Goal: Task Accomplishment & Management: Use online tool/utility

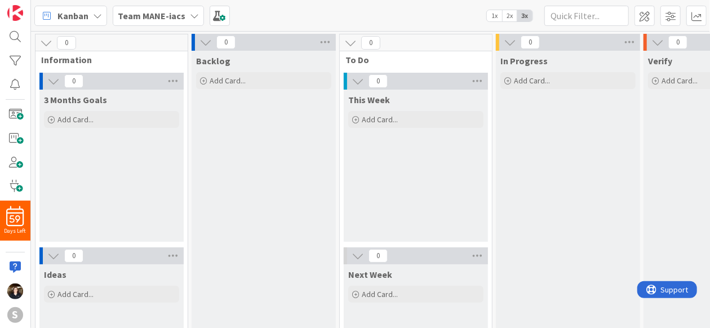
click at [190, 12] on icon at bounding box center [194, 15] width 9 height 9
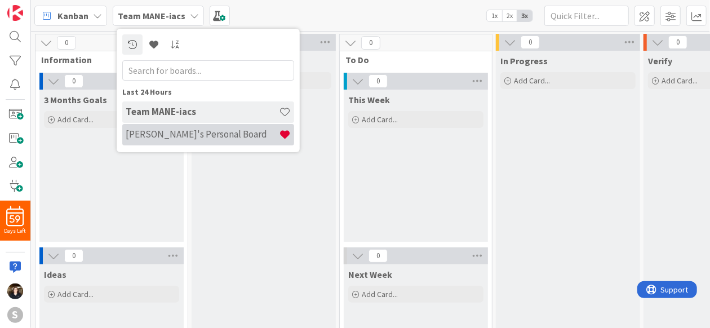
click at [183, 129] on h4 "[PERSON_NAME]'s Personal Board" at bounding box center [202, 134] width 153 height 11
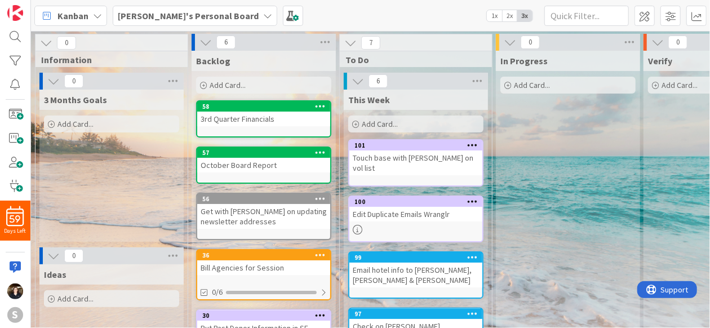
click at [403, 125] on div "Add Card..." at bounding box center [415, 124] width 135 height 17
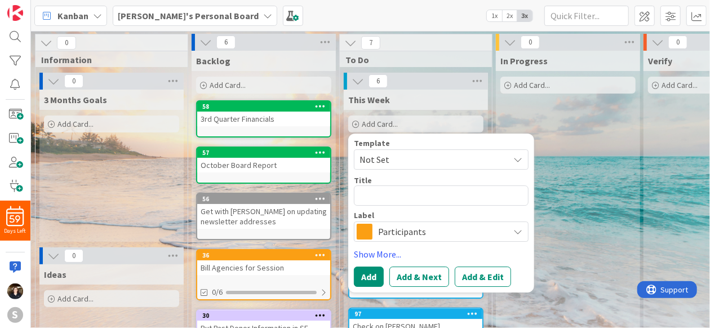
click at [464, 134] on div "Template Not Set Title 0 / 128 Label Participants Show More... Add Add & Next A…" at bounding box center [441, 213] width 186 height 159
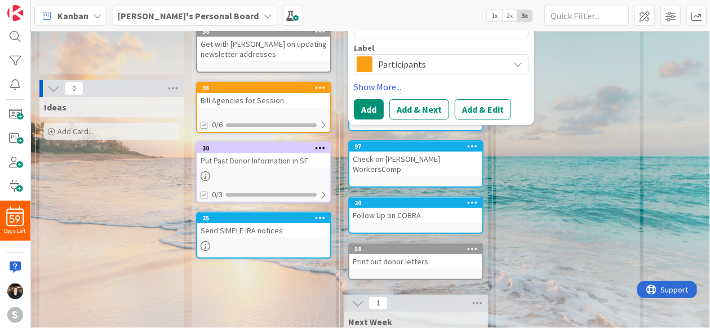
scroll to position [26, 0]
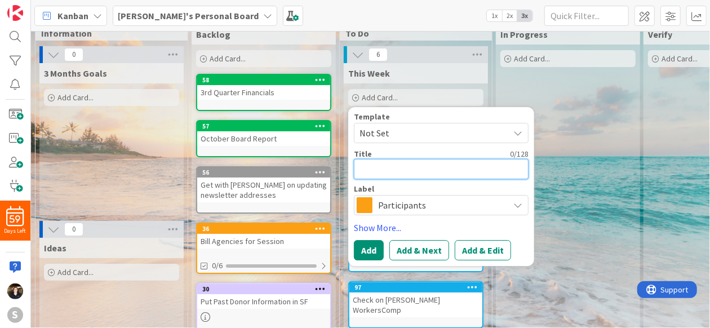
click at [400, 169] on textarea at bounding box center [441, 169] width 175 height 20
type textarea "x"
type textarea "E"
type textarea "x"
type textarea "Em"
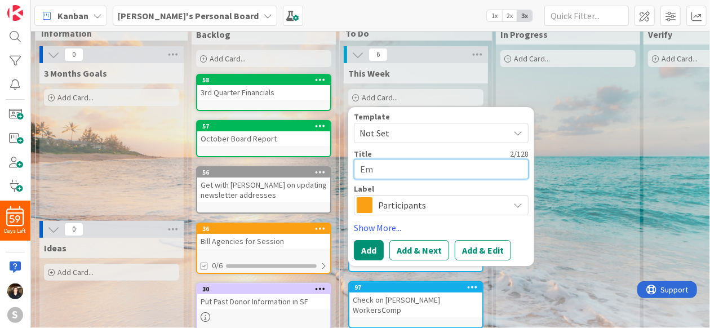
type textarea "x"
type textarea "Ema"
type textarea "x"
type textarea "Emai"
type textarea "x"
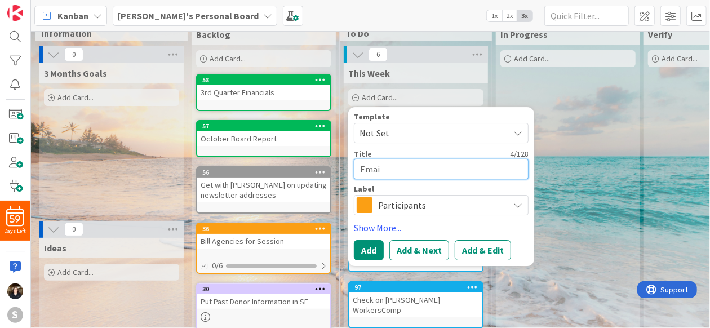
type textarea "Email"
type textarea "x"
type textarea "Email"
type textarea "x"
type textarea "Email S"
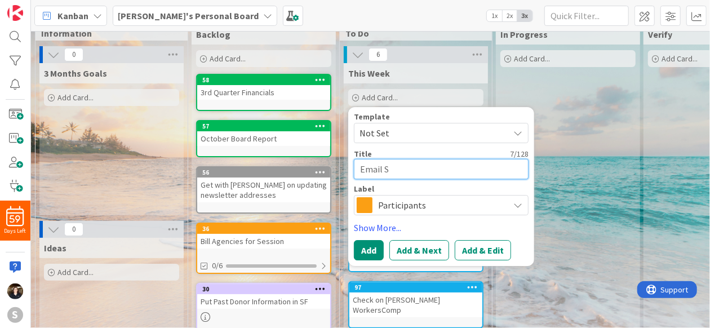
type textarea "x"
type textarea "Email So"
type textarea "x"
type textarea "Email Sou"
type textarea "x"
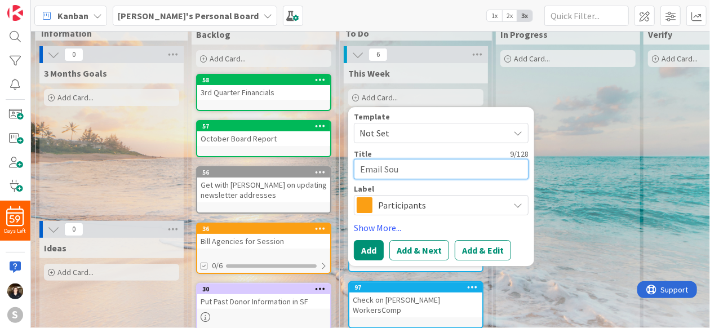
type textarea "Email Sout"
type textarea "x"
type textarea "Email South"
type textarea "x"
type textarea "Email Southe"
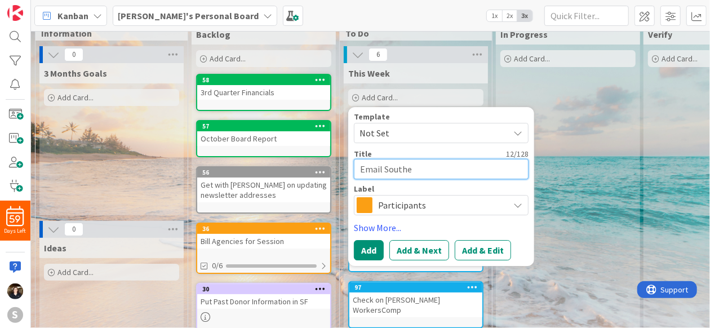
type textarea "x"
type textarea "Email [PERSON_NAME]"
type textarea "x"
type textarea "Email Southern"
type textarea "x"
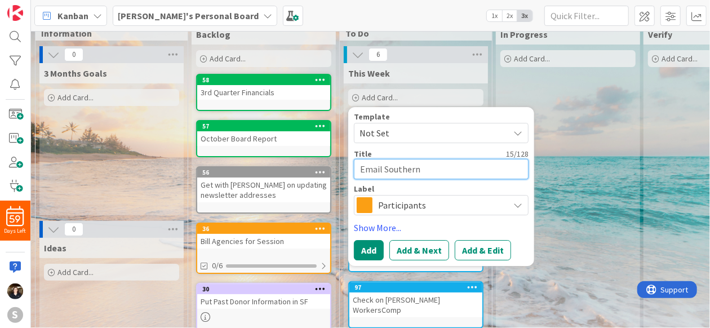
type textarea "Email Southern C"
type textarea "x"
type textarea "Email Southern Ch"
type textarea "x"
type textarea "Email Southern Cha"
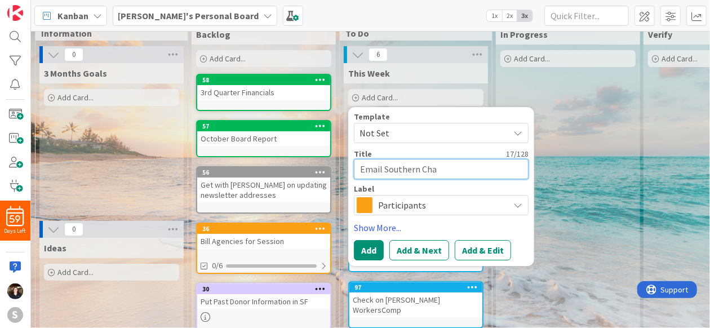
type textarea "x"
type textarea "Email Southern Char"
type textarea "x"
type textarea "Email Southern Charm"
type textarea "x"
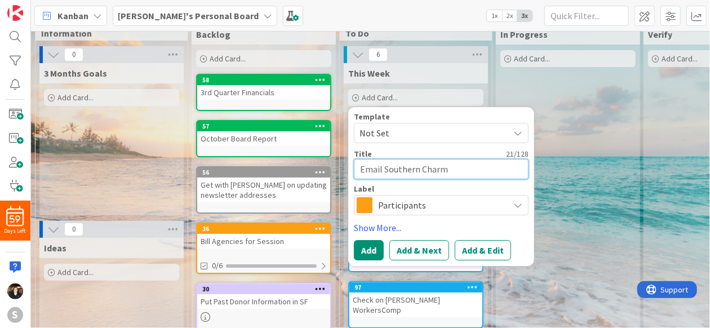
type textarea "Email Southern Charm a"
type textarea "x"
type textarea "Email Southern Charm abo"
type textarea "x"
type textarea "Email Southern Charm about"
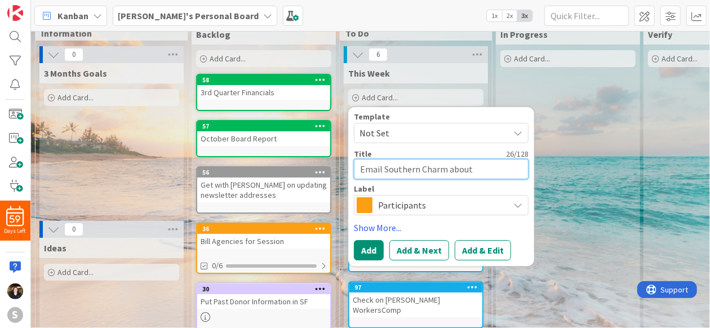
type textarea "x"
type textarea "Email Southern Charm about"
type textarea "x"
type textarea "Email Southern Charm about p"
type textarea "x"
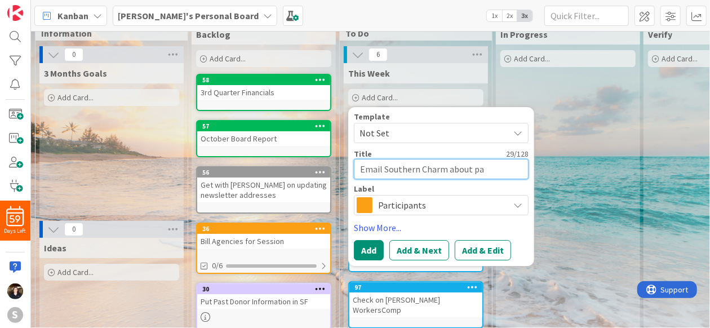
type textarea "Email Southern Charm about pau"
type textarea "x"
type textarea "Email Southern Charm about paum"
type textarea "x"
type textarea "Email Southern Charm about paume"
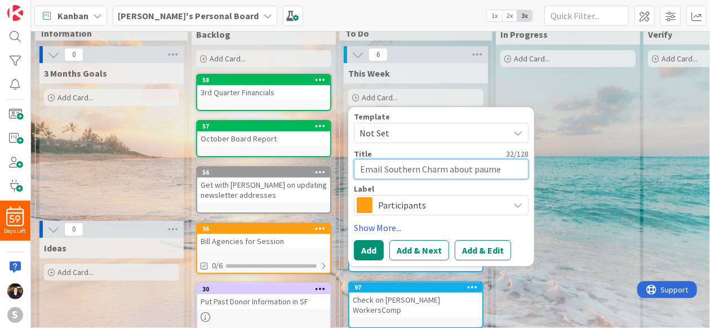
type textarea "x"
type textarea "Email Southern Charm about paum"
type textarea "x"
type textarea "Email Southern Charm about pau"
type textarea "x"
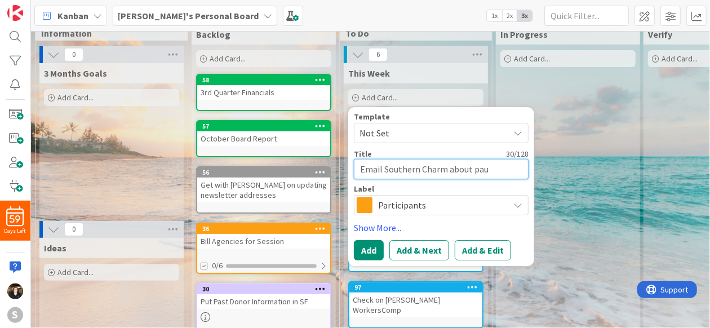
type textarea "Email Southern Charm about pa"
type textarea "x"
type textarea "Email Southern Charm about pay"
type textarea "x"
type textarea "Email Southern Charm about paym"
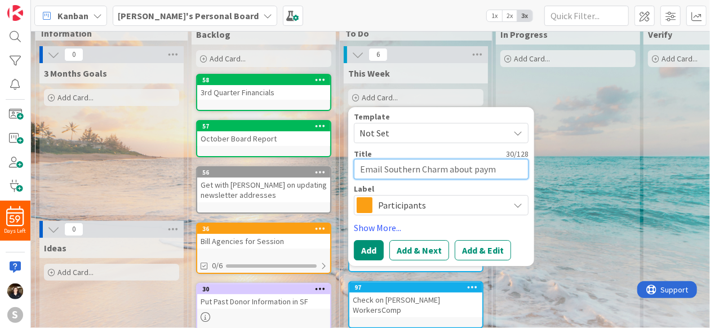
type textarea "x"
type textarea "Email Southern Charm about payme"
type textarea "x"
type textarea "Email Southern Charm about paymen"
type textarea "x"
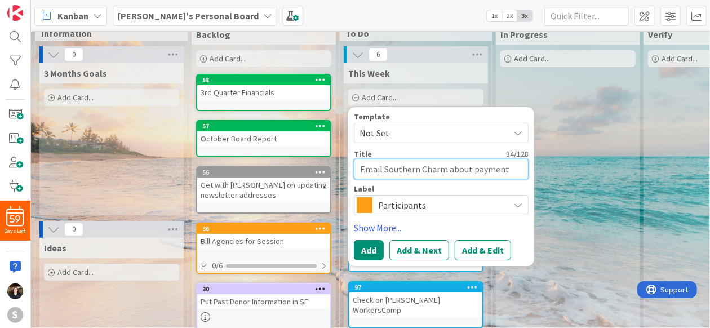
type textarea "Email Southern Charm about payment"
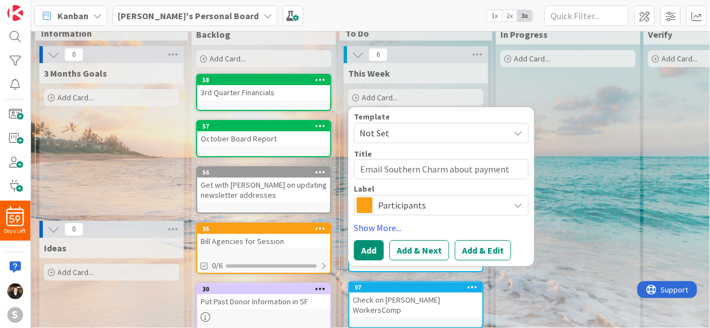
click at [392, 199] on span "Participants" at bounding box center [440, 205] width 125 height 16
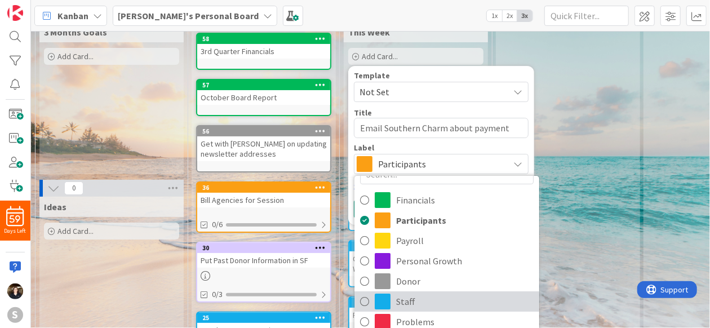
scroll to position [82, 0]
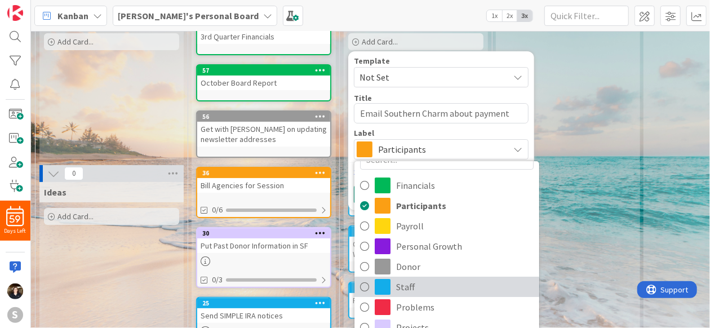
click at [366, 282] on icon at bounding box center [364, 287] width 9 height 17
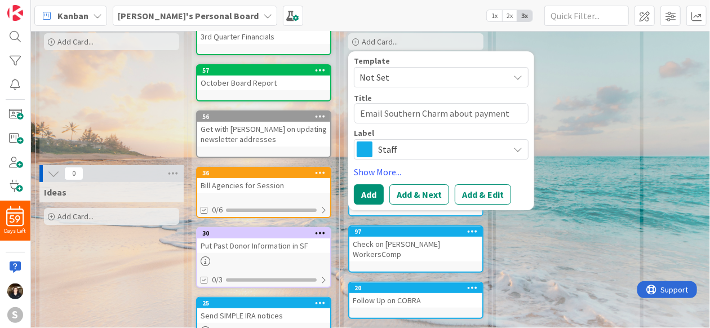
click at [518, 147] on icon at bounding box center [518, 149] width 9 height 9
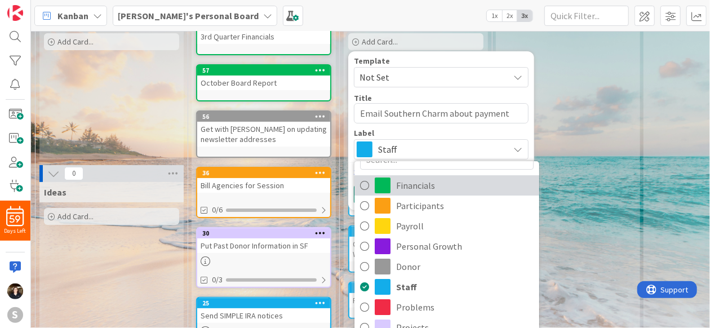
click at [364, 183] on icon at bounding box center [364, 185] width 9 height 17
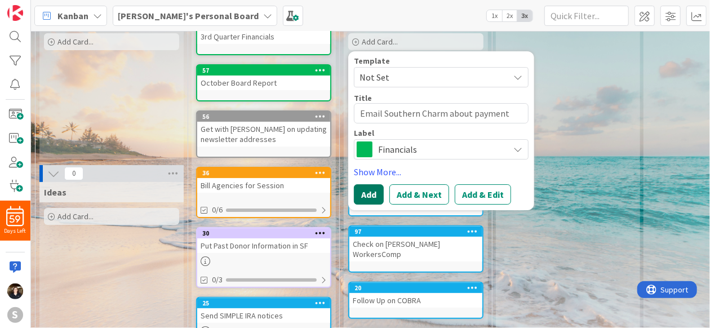
click at [373, 190] on button "Add" at bounding box center [369, 194] width 30 height 20
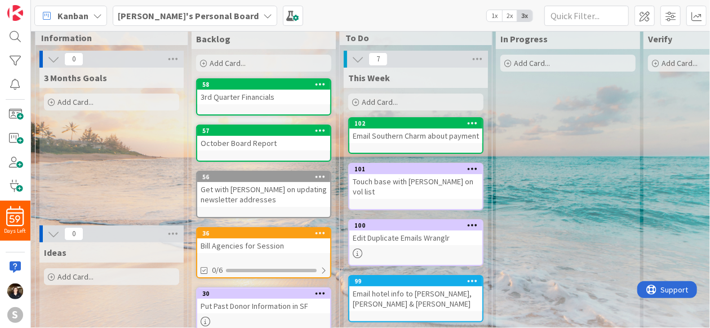
scroll to position [0, 0]
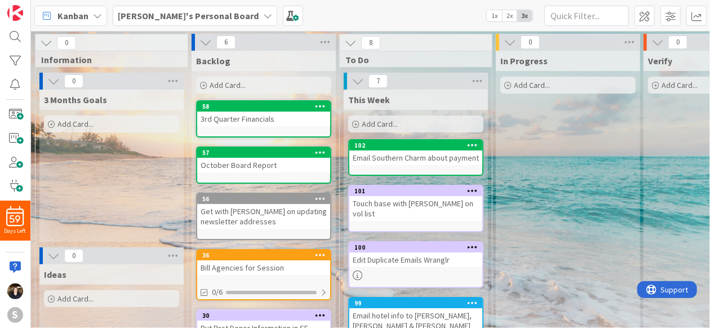
click at [377, 121] on span "Add Card..." at bounding box center [380, 124] width 36 height 10
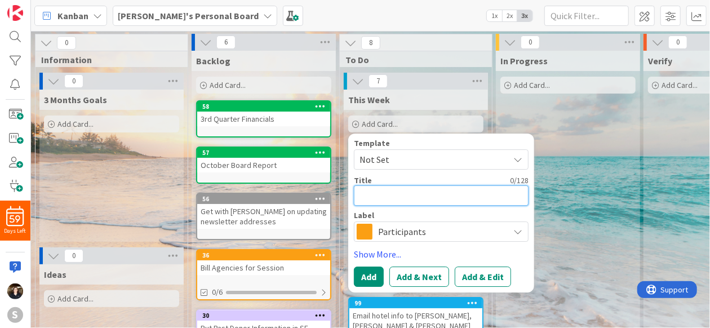
type textarea "x"
type textarea "F"
type textarea "x"
type textarea "Fo"
type textarea "x"
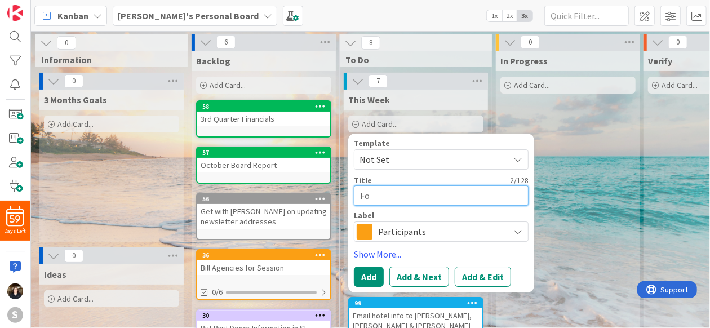
type textarea "Fol"
type textarea "x"
type textarea "Foll"
type textarea "x"
type textarea "Follo"
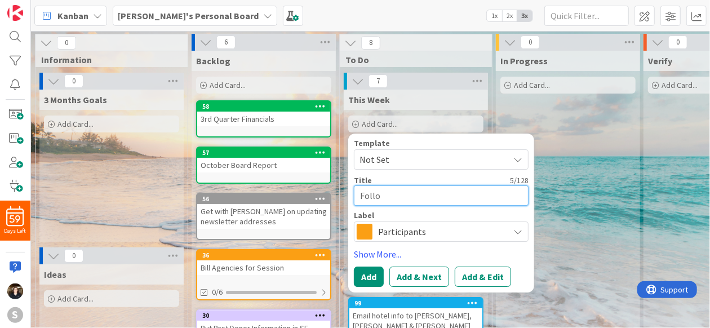
type textarea "x"
type textarea "Follow"
type textarea "x"
type textarea "Follow"
type textarea "x"
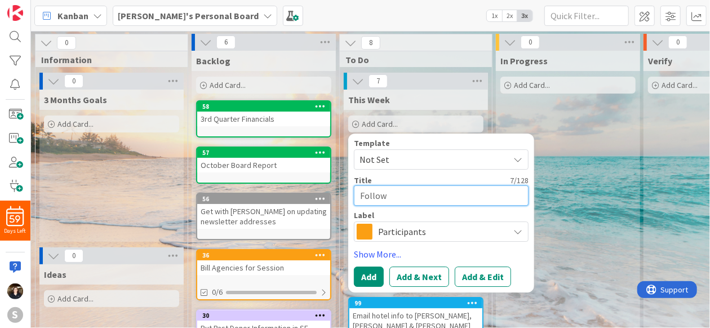
type textarea "Follow u"
type textarea "x"
type textarea "Follow up"
type textarea "x"
type textarea "Follow up"
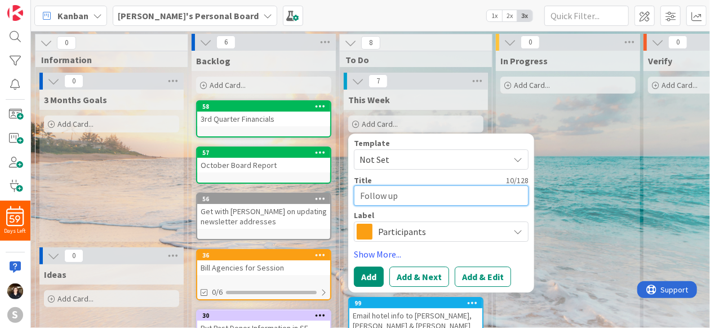
type textarea "x"
type textarea "Follow up w"
type textarea "x"
type textarea "Follow up wit"
type textarea "x"
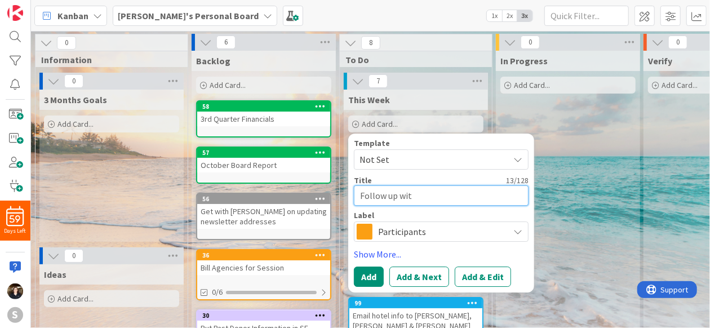
type textarea "Follow up with"
type textarea "x"
type textarea "Follow up with"
type textarea "x"
type textarea "Follow up with E"
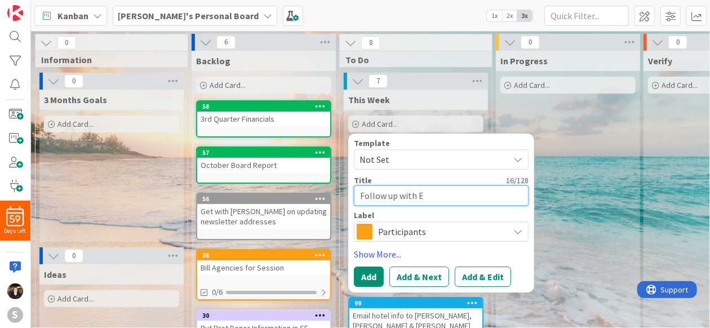
type textarea "x"
type textarea "Follow up with [PERSON_NAME]"
type textarea "x"
type textarea "Follow up with ETF"
type textarea "x"
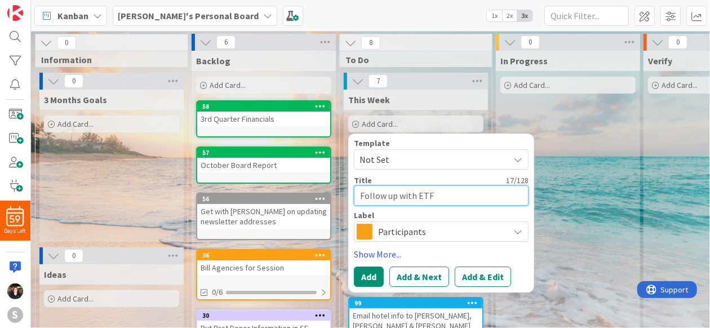
type textarea "Follow up with ETF"
type textarea "x"
type textarea "Follow up with ETF r"
type textarea "x"
type textarea "Follow up with ETF re"
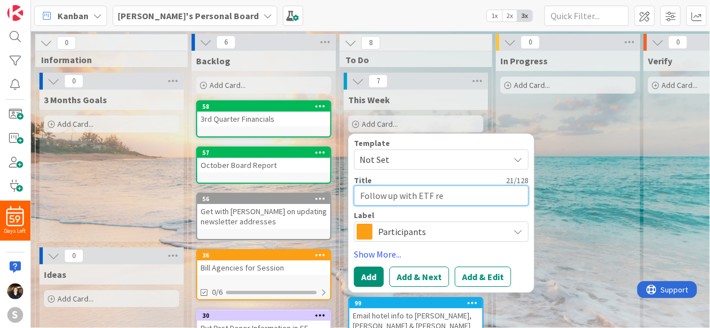
type textarea "x"
type textarea "Follow up with ETF reg"
type textarea "x"
type textarea "Follow up with ETF rega"
type textarea "x"
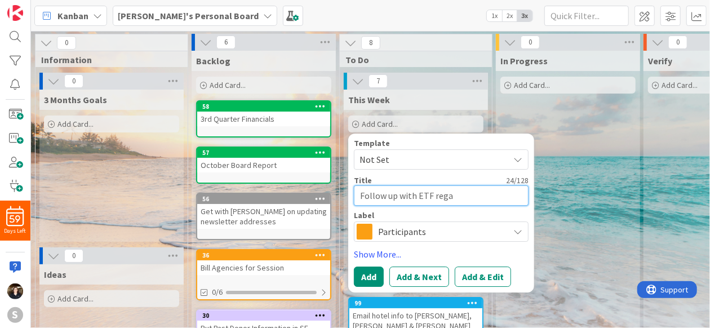
type textarea "Follow up with ETF regar"
type textarea "x"
type textarea "Follow up with ETF regard"
type textarea "x"
type textarea "Follow up with ETF regardi"
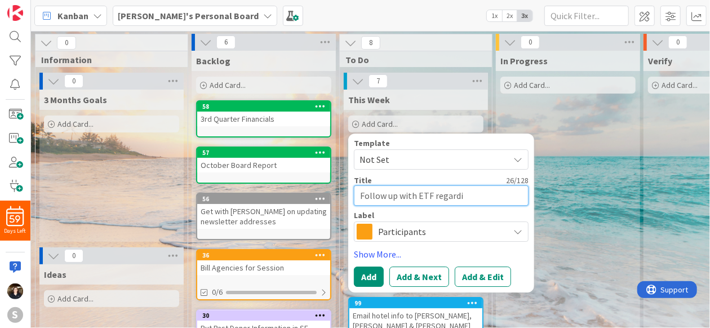
type textarea "x"
type textarea "Follow up with ETF regardin"
type textarea "x"
type textarea "Follow up with ETF regarding"
type textarea "x"
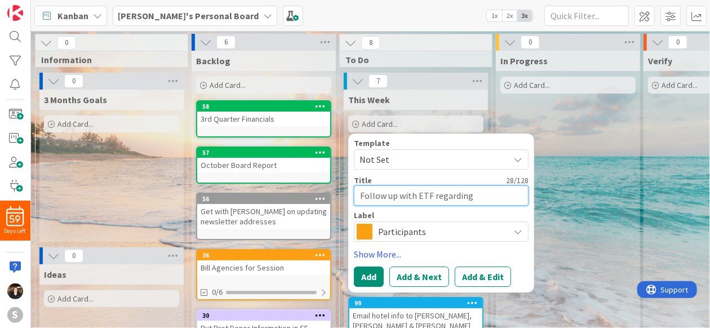
type textarea "Follow up with ETF regarding"
type textarea "x"
type textarea "Follow up with ETF regarding F"
type textarea "x"
type textarea "Follow up with ETF regarding Fi"
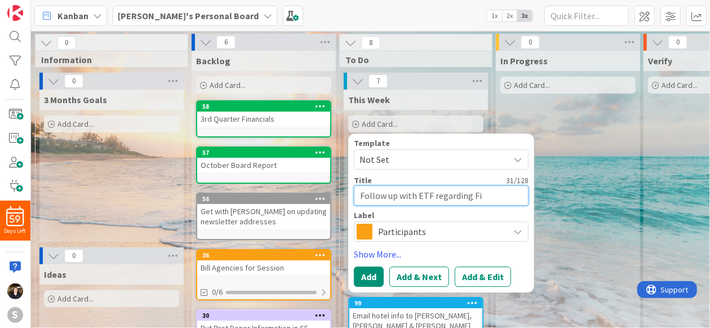
type textarea "x"
type textarea "Follow up with ETF regarding Fin"
type textarea "x"
type textarea "Follow up with ETF regarding [PERSON_NAME]"
type textarea "x"
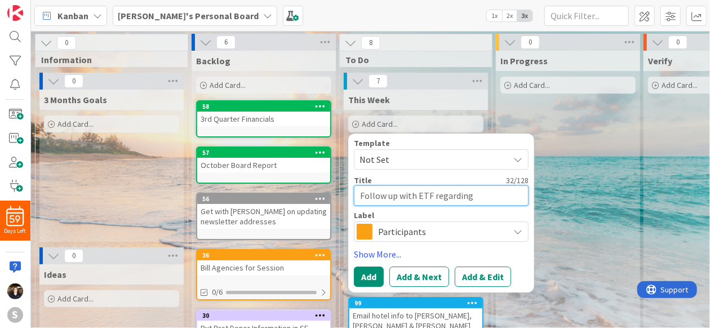
type textarea "Follow up with ETF regarding [PERSON_NAME]"
type textarea "x"
type textarea "Follow up with ETF regarding Financ"
type textarea "x"
type textarea "Follow up with ETF regarding Finance"
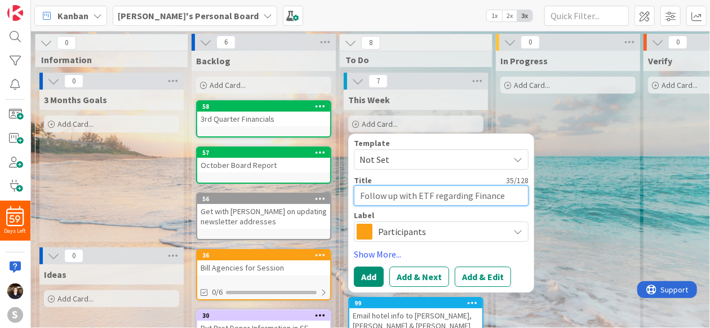
type textarea "x"
type textarea "Follow up with ETF regarding Finance"
type textarea "x"
type textarea "Follow up with ETF regarding Finance M"
type textarea "x"
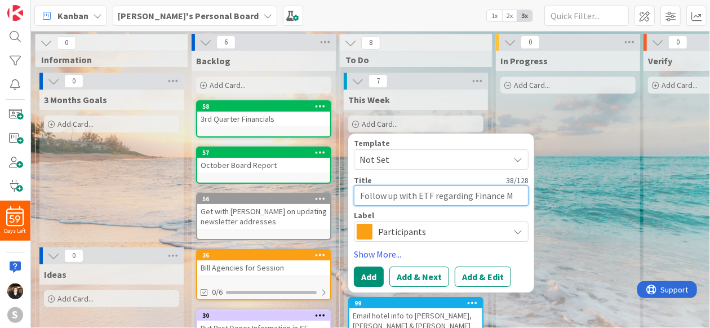
type textarea "Follow up with ETF regarding Finance Me"
type textarea "x"
type textarea "Follow up with ETF regarding Finance Mee"
type textarea "x"
type textarea "Follow up with ETF regarding Finance Meet"
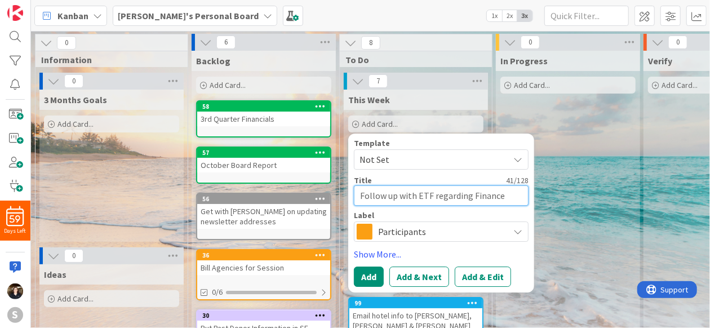
type textarea "x"
type textarea "Follow up with ETF regarding Finance Meeti"
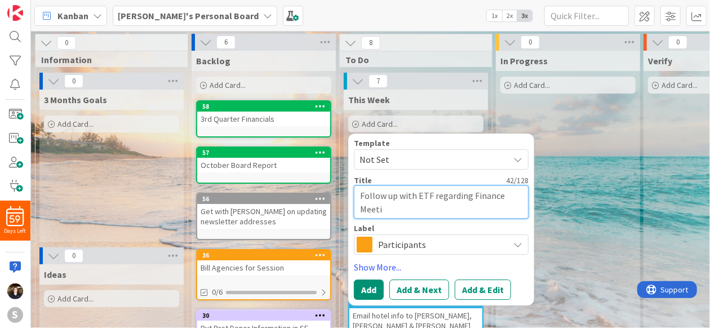
type textarea "x"
type textarea "Follow up with ETF regarding Finance Meetin"
type textarea "x"
type textarea "Follow up with ETF regarding Finance Meeting"
click at [428, 244] on span "Participants" at bounding box center [440, 245] width 125 height 16
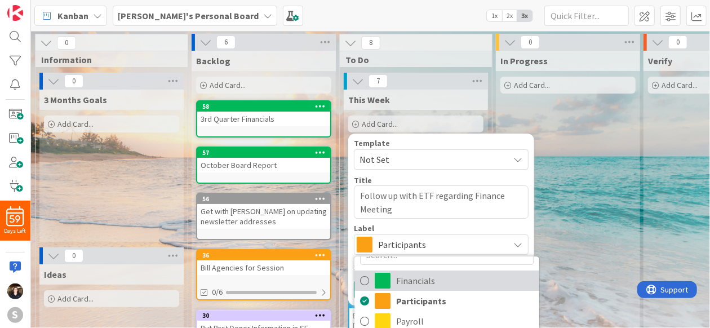
click at [361, 279] on icon at bounding box center [364, 280] width 9 height 17
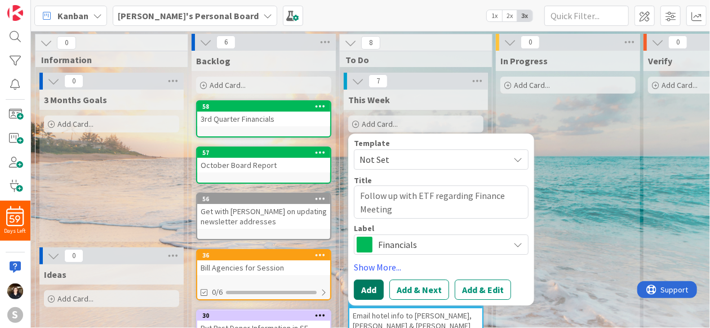
drag, startPoint x: 367, startPoint y: 286, endPoint x: 545, endPoint y: 269, distance: 179.0
click at [368, 286] on button "Add" at bounding box center [369, 290] width 30 height 20
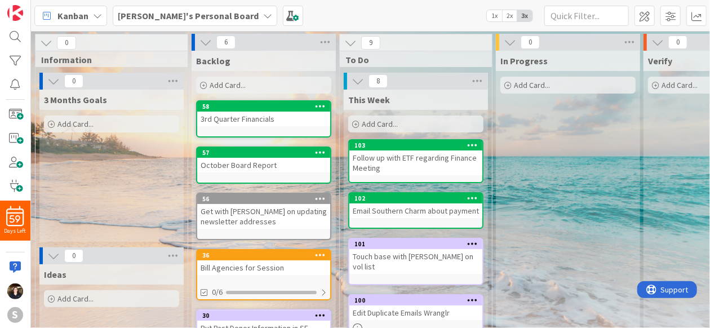
click at [384, 121] on span "Add Card..." at bounding box center [380, 124] width 36 height 10
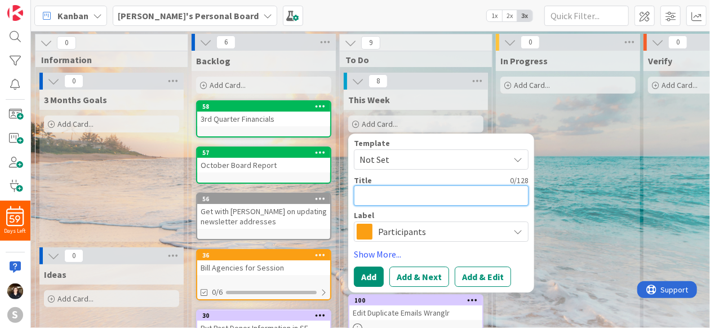
type textarea "x"
type textarea "F"
type textarea "x"
type textarea "Fi"
type textarea "x"
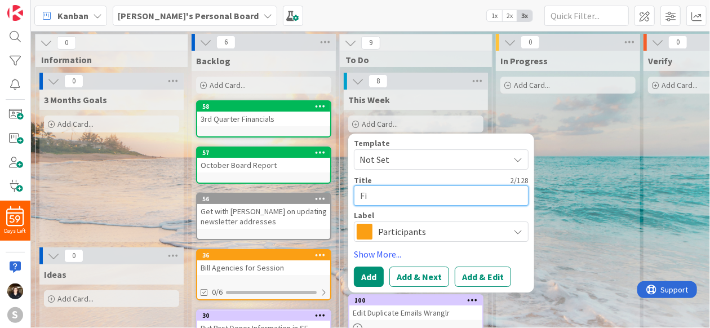
type textarea "Fir"
type textarea "x"
type textarea "Fi"
type textarea "x"
type textarea "F"
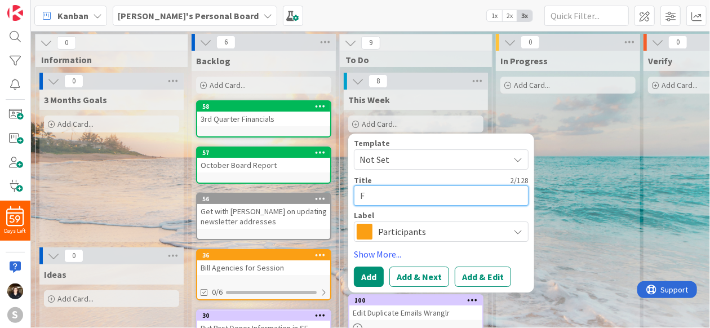
type textarea "x"
type textarea "Fr"
type textarea "x"
type textarea "Frd"
type textarea "x"
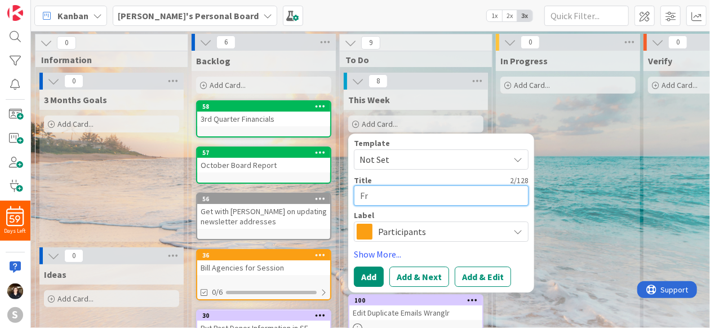
type textarea "Fr"
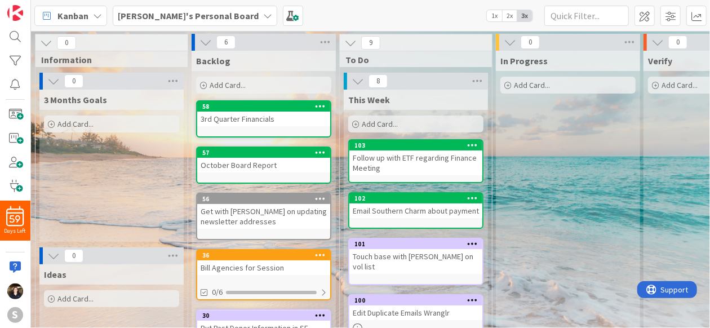
click at [384, 120] on span "Add Card..." at bounding box center [380, 124] width 36 height 10
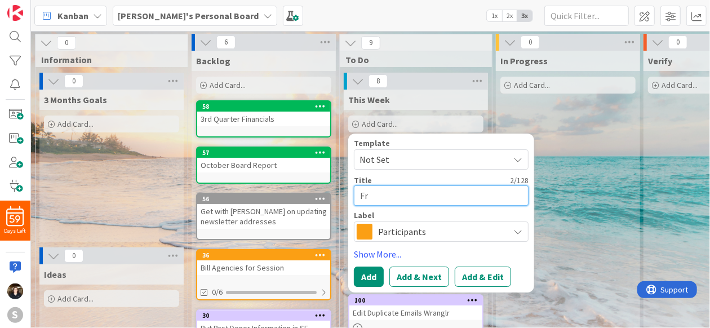
type textarea "x"
type textarea "F"
type textarea "x"
type textarea "D"
type textarea "x"
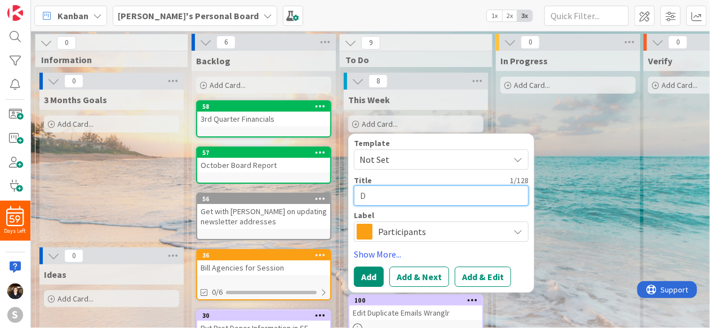
type textarea "De"
type textarea "x"
type textarea "Dep"
type textarea "x"
type textarea "Depo"
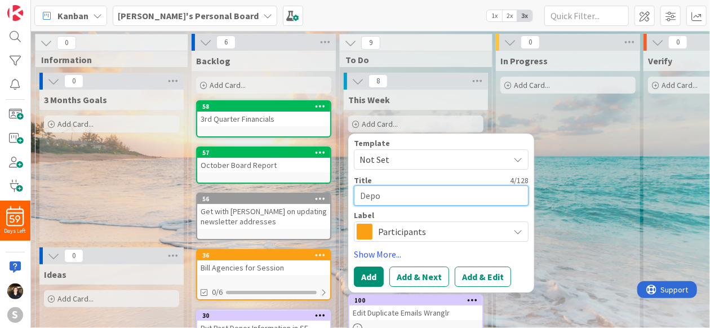
type textarea "x"
type textarea "Depos"
type textarea "x"
type textarea "Deposi"
type textarea "x"
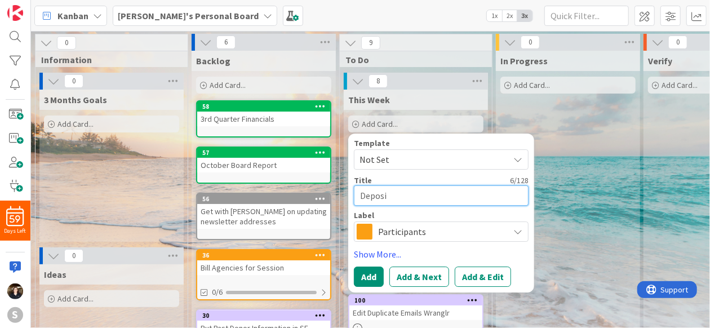
type textarea "Deposit"
type textarea "x"
type textarea "Deposi"
type textarea "x"
type textarea "Depos"
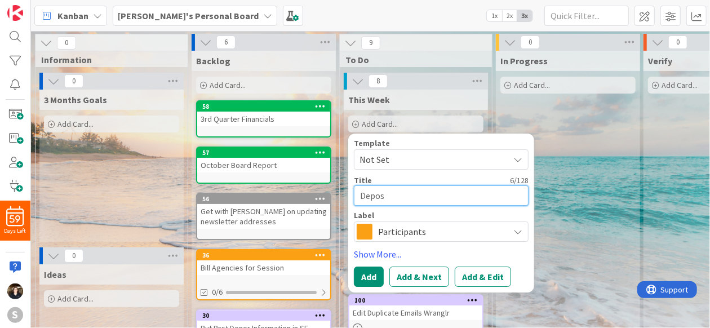
type textarea "x"
type textarea "Depo"
type textarea "x"
type textarea "Dep"
type textarea "x"
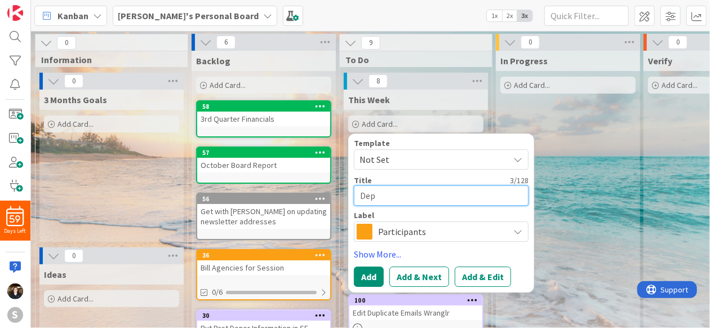
type textarea "De"
type textarea "x"
click at [452, 233] on span "Participants" at bounding box center [440, 232] width 125 height 16
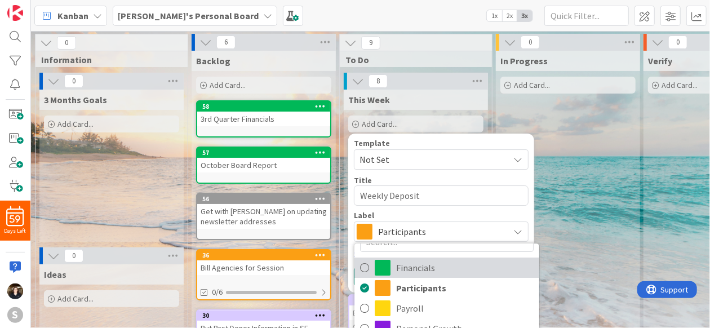
click at [367, 265] on icon at bounding box center [364, 267] width 9 height 17
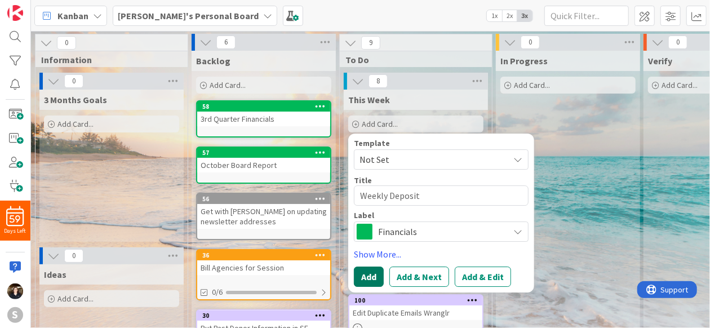
click at [373, 272] on button "Add" at bounding box center [369, 277] width 30 height 20
